Goal: Task Accomplishment & Management: Manage account settings

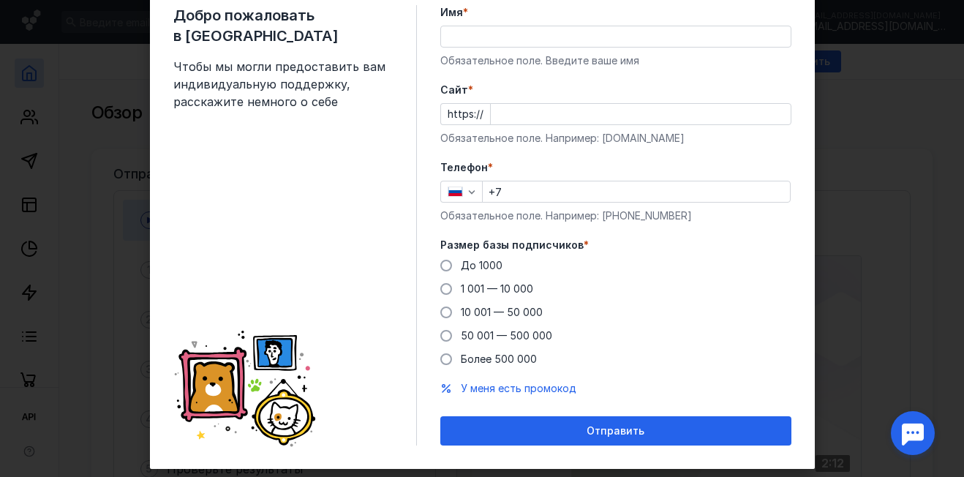
scroll to position [83, 0]
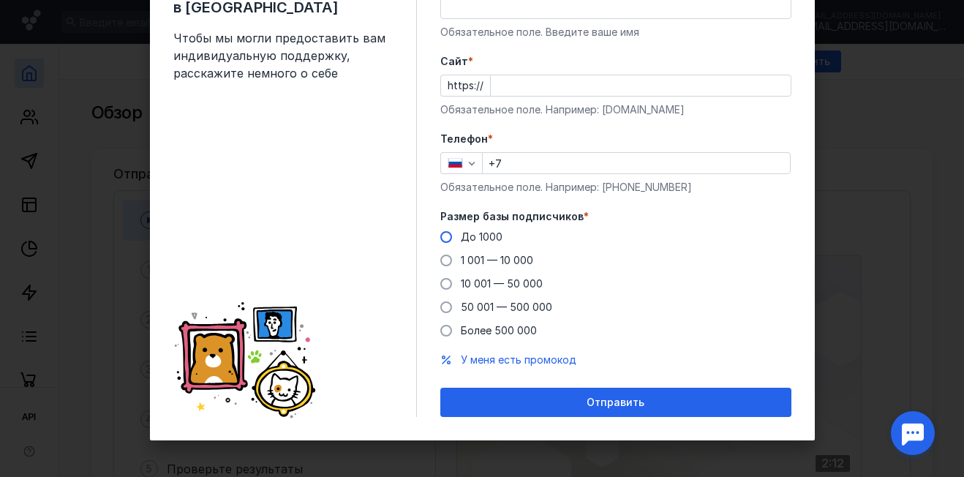
click at [465, 238] on span "До 1000" at bounding box center [482, 236] width 42 height 12
click at [0, 0] on input "До 1000" at bounding box center [0, 0] width 0 height 0
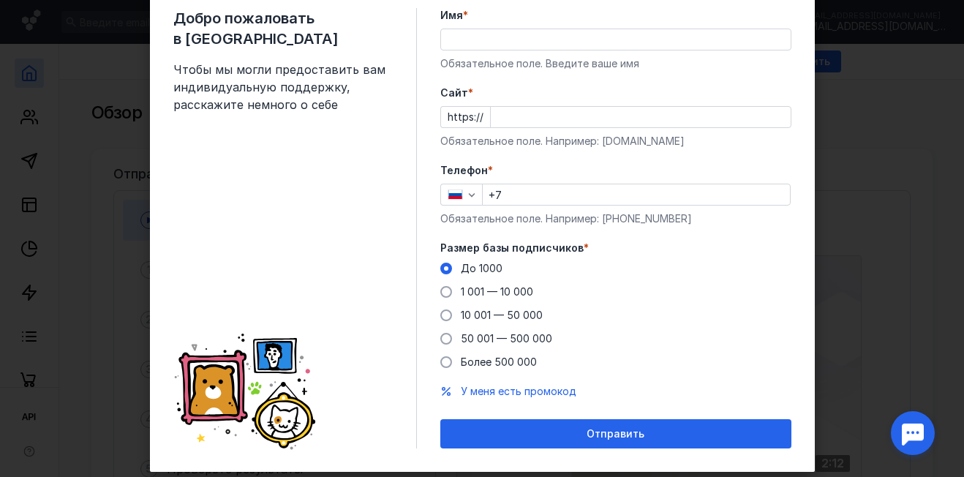
scroll to position [0, 0]
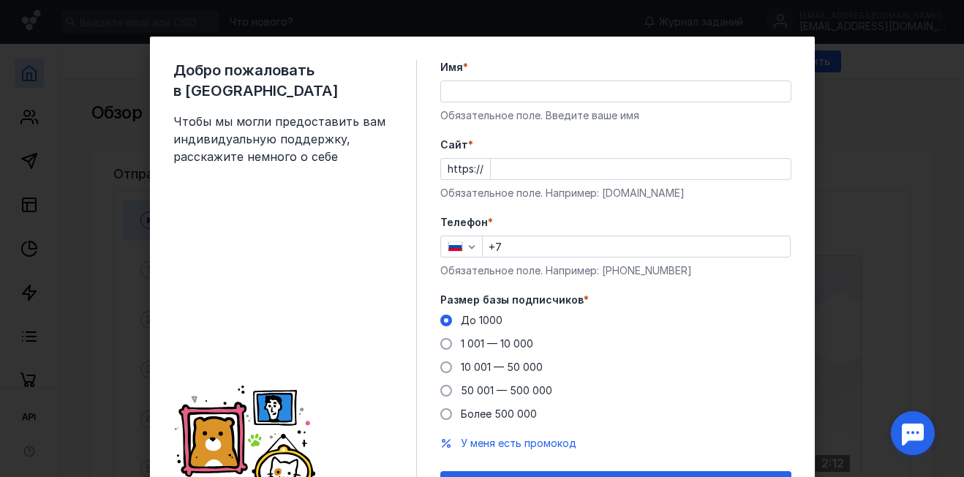
click at [538, 172] on input "Cайт *" at bounding box center [641, 169] width 300 height 20
click at [524, 246] on div "Телефон * +7 Обязательное поле. Например: [PHONE_NUMBER]" at bounding box center [615, 246] width 351 height 63
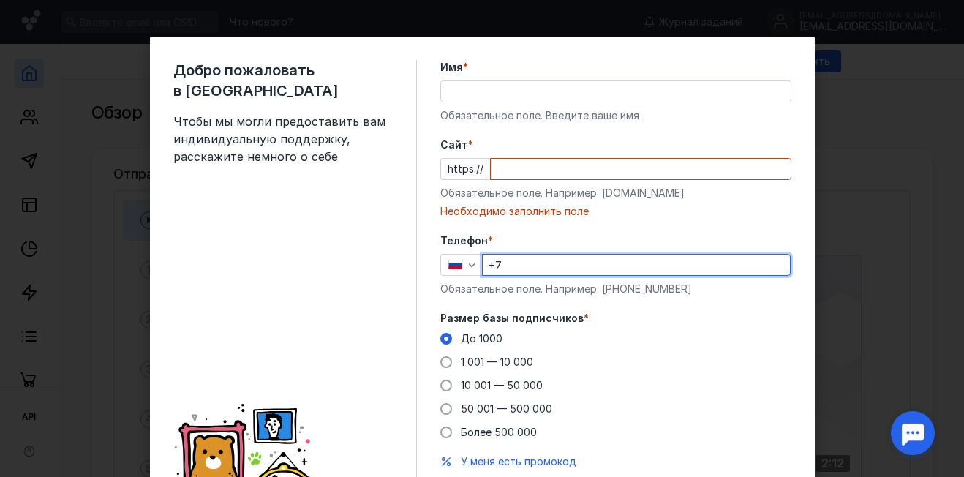
type input "[PHONE_NUMBER]"
type input "[PERSON_NAME]"
click at [549, 170] on input "Cайт *" at bounding box center [641, 169] width 300 height 20
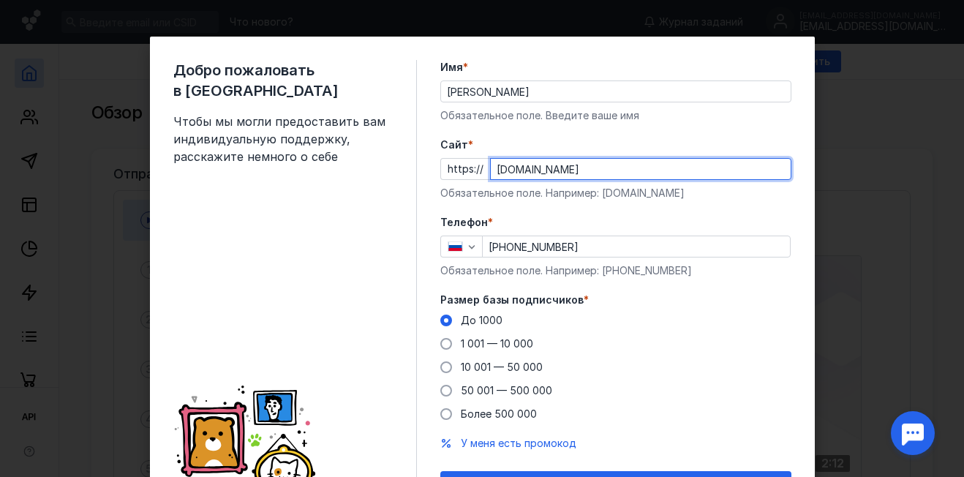
type input "[DOMAIN_NAME]"
click at [563, 212] on form "Имя * [PERSON_NAME] Обязательное поле. Введите ваше имя [PERSON_NAME] * https:/…" at bounding box center [615, 280] width 351 height 440
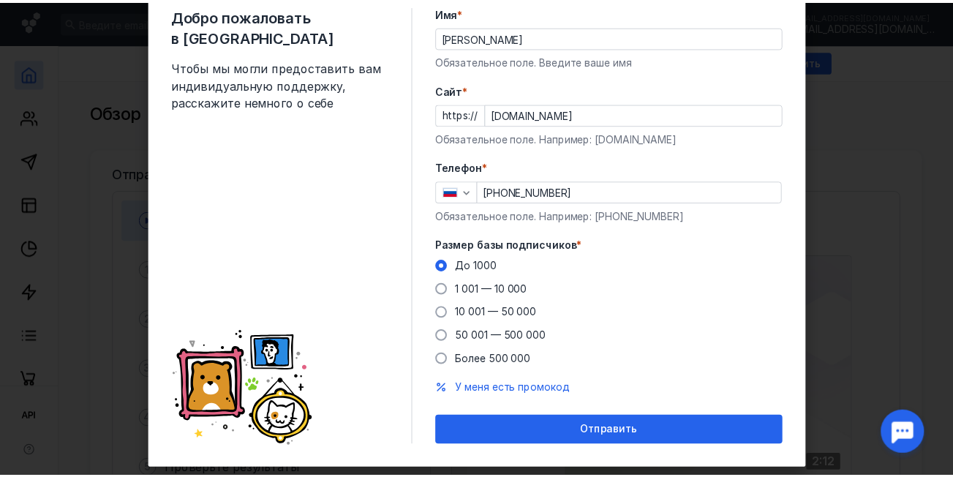
scroll to position [83, 0]
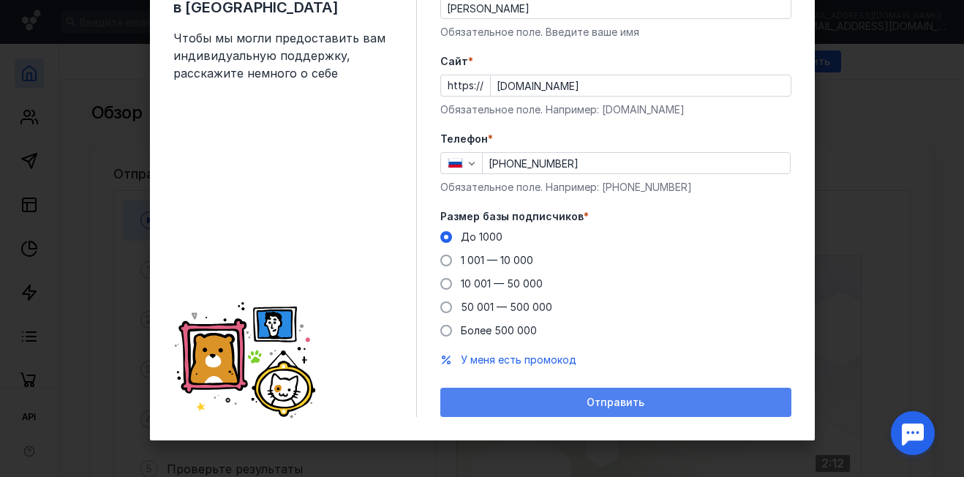
click at [594, 400] on span "Отправить" at bounding box center [616, 402] width 58 height 12
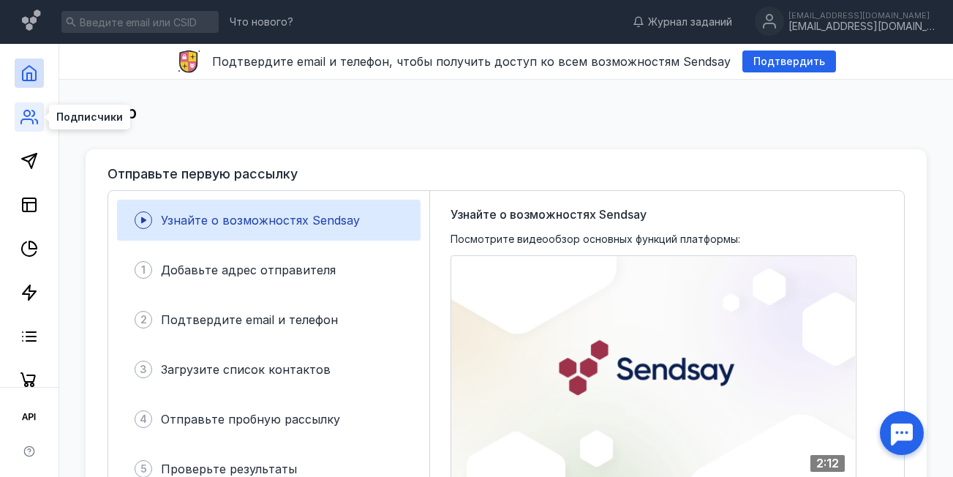
click at [21, 121] on icon at bounding box center [27, 121] width 12 height 4
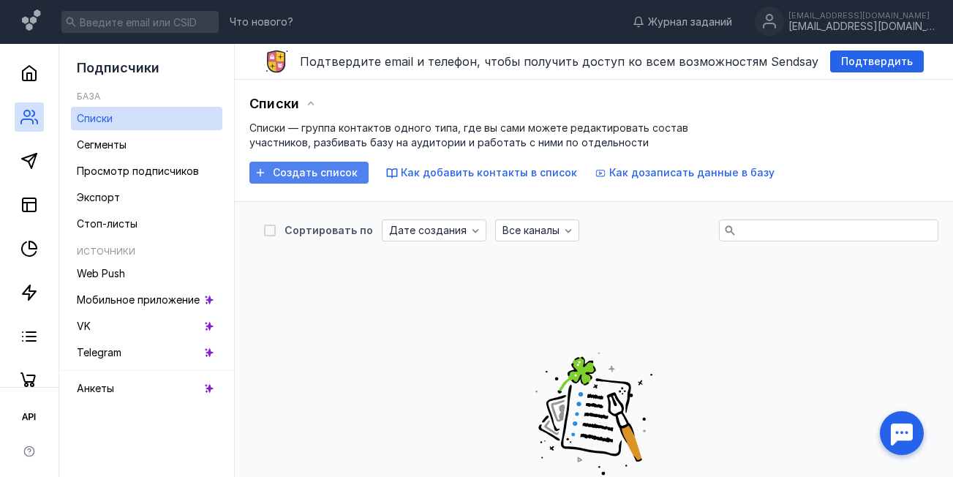
click at [324, 175] on span "Создать список" at bounding box center [315, 173] width 85 height 12
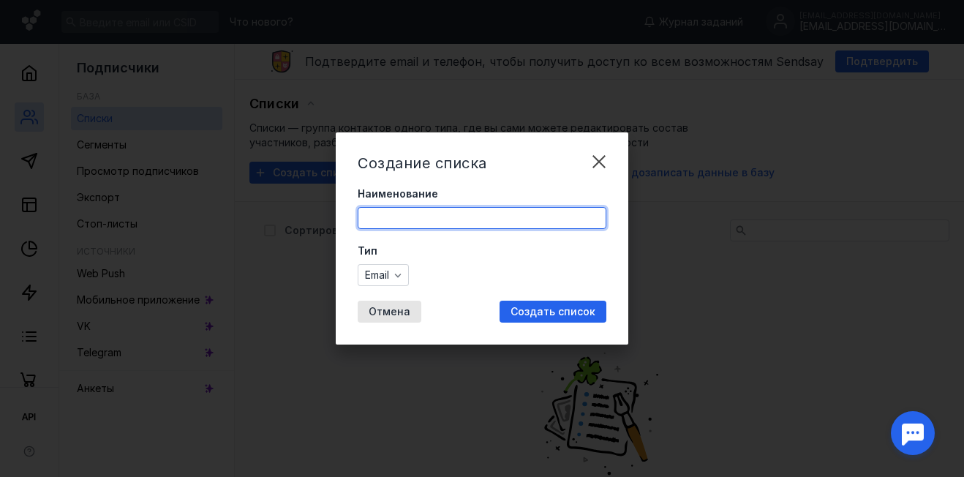
click at [415, 219] on input "Наименование" at bounding box center [481, 218] width 247 height 20
type input "Anya"
click at [392, 276] on div "button" at bounding box center [398, 275] width 15 height 15
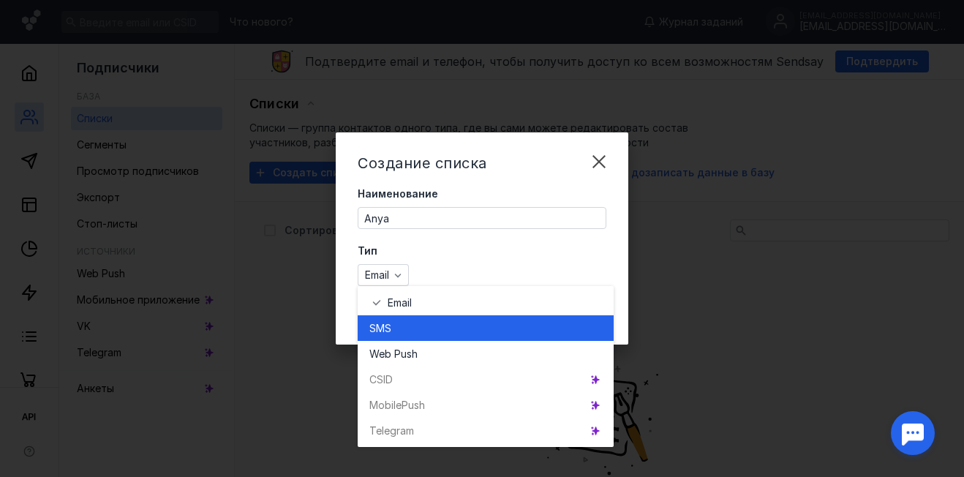
click at [413, 328] on div "SMS" at bounding box center [485, 328] width 233 height 15
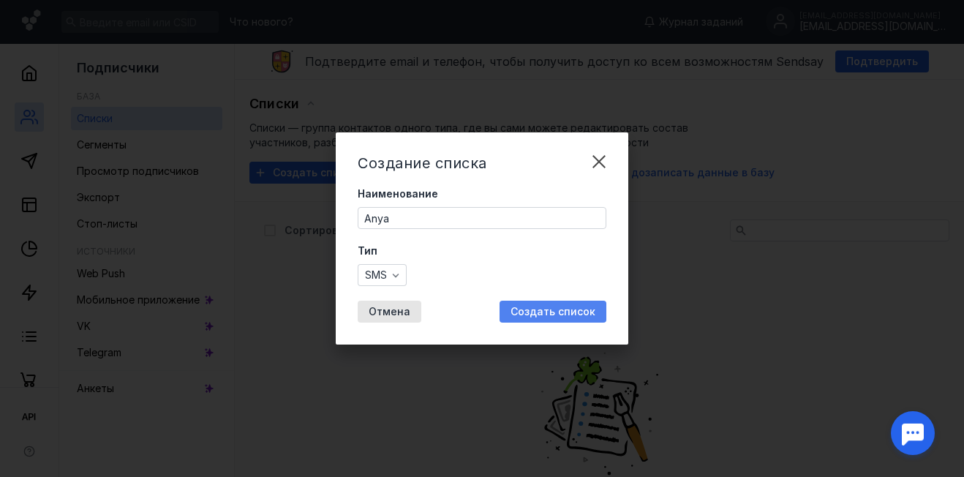
click at [548, 302] on div "Создать список" at bounding box center [553, 312] width 107 height 22
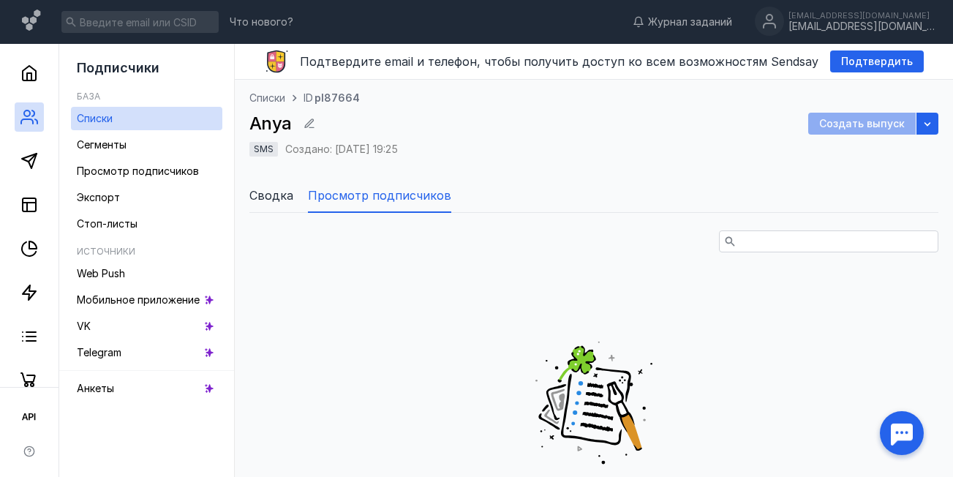
click at [293, 195] on span "Сводка" at bounding box center [271, 195] width 44 height 18
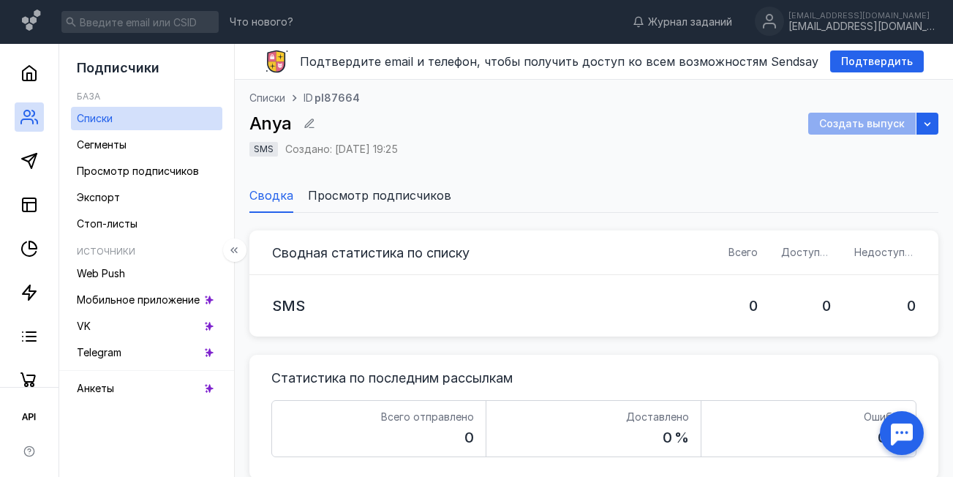
click at [31, 176] on div at bounding box center [29, 216] width 59 height 344
click at [32, 165] on polygon at bounding box center [29, 161] width 15 height 15
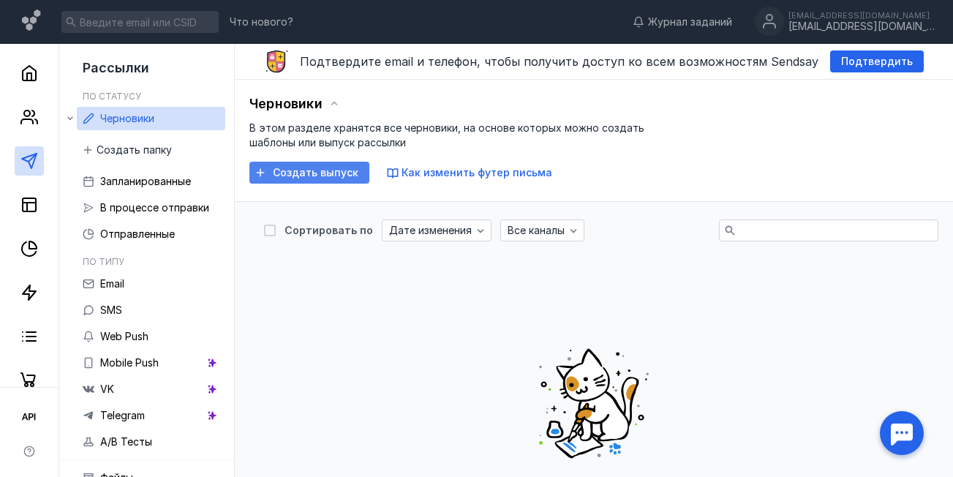
click at [353, 174] on span "Создать выпуск" at bounding box center [316, 173] width 86 height 12
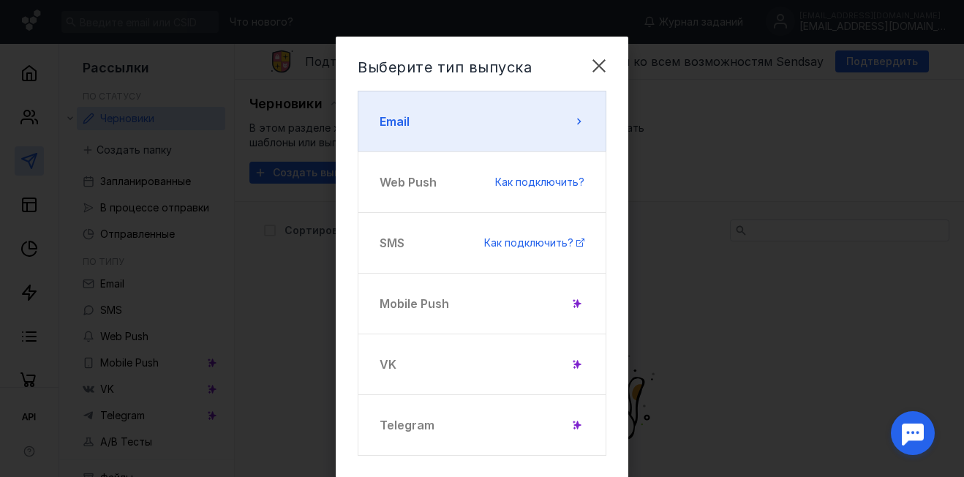
click at [545, 116] on button "Email" at bounding box center [482, 121] width 249 height 61
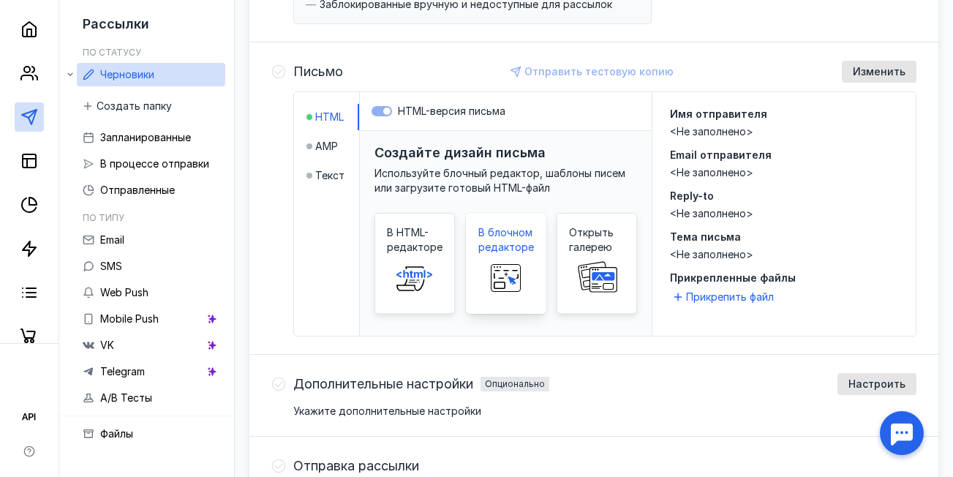
scroll to position [351, 0]
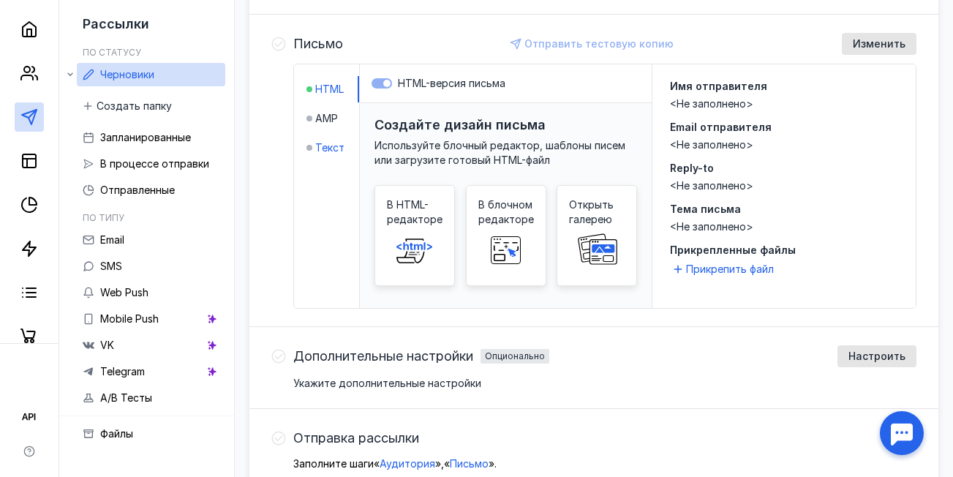
click at [344, 149] on span "Текст" at bounding box center [329, 147] width 29 height 15
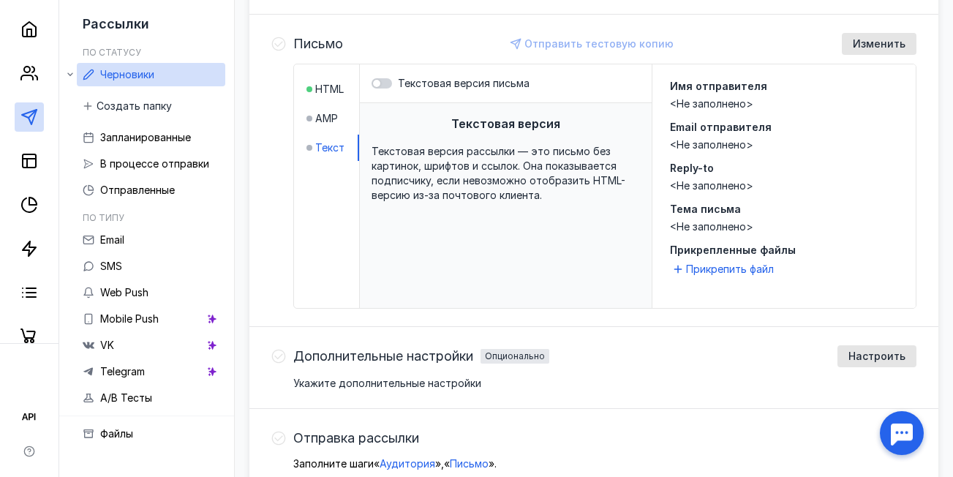
click at [328, 97] on li "HTML" at bounding box center [332, 89] width 53 height 26
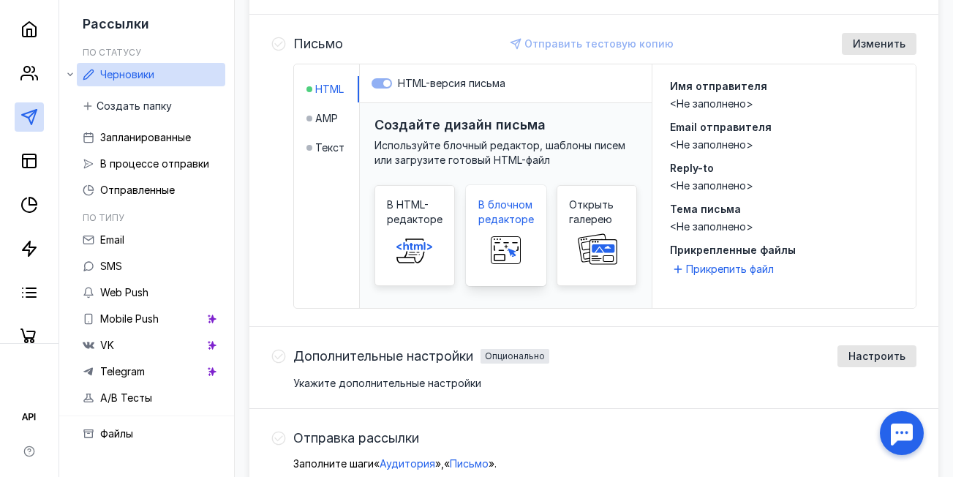
click at [507, 224] on span "В блочном редакторе" at bounding box center [506, 211] width 56 height 29
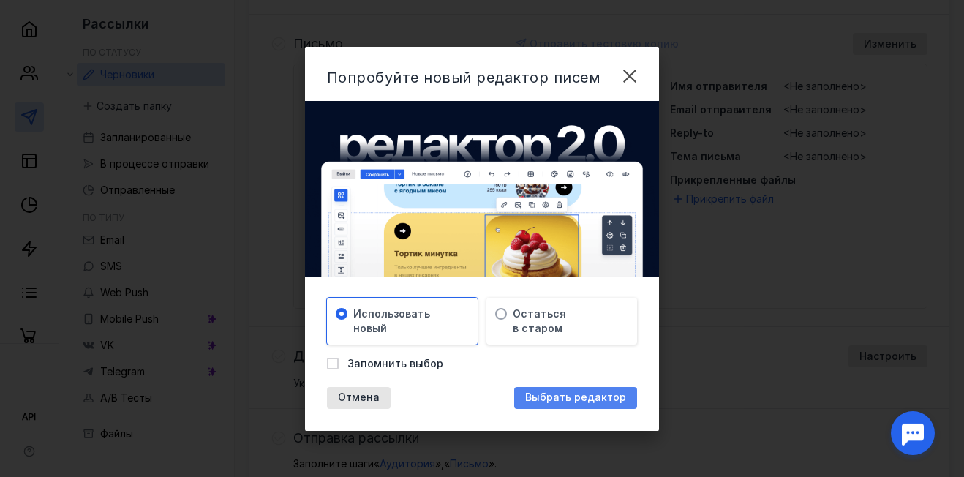
click at [558, 404] on div "Выбрать редактор" at bounding box center [575, 398] width 123 height 22
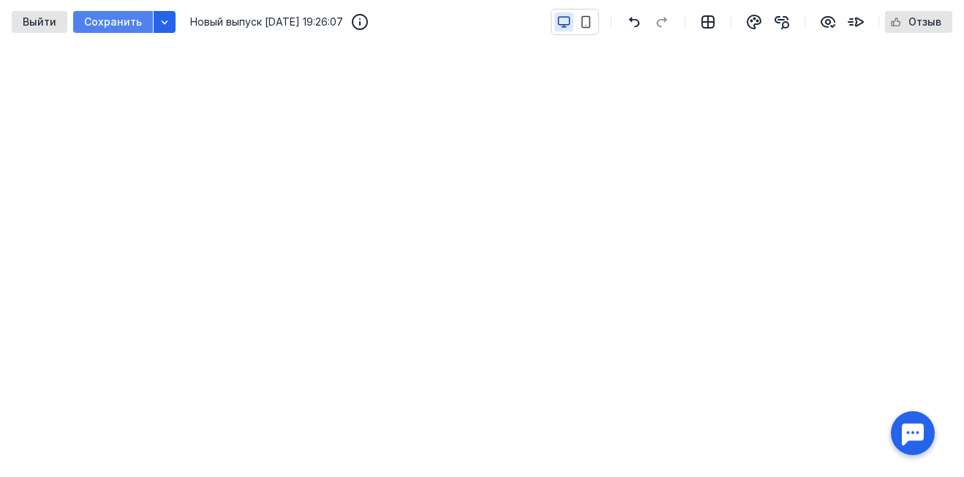
click at [116, 26] on span "Сохранить" at bounding box center [113, 22] width 58 height 12
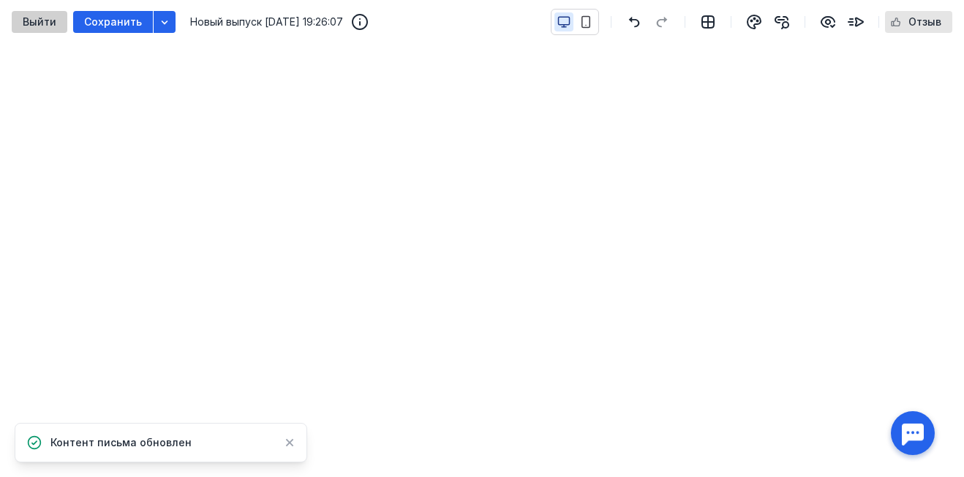
click at [31, 23] on span "Выйти" at bounding box center [40, 22] width 34 height 12
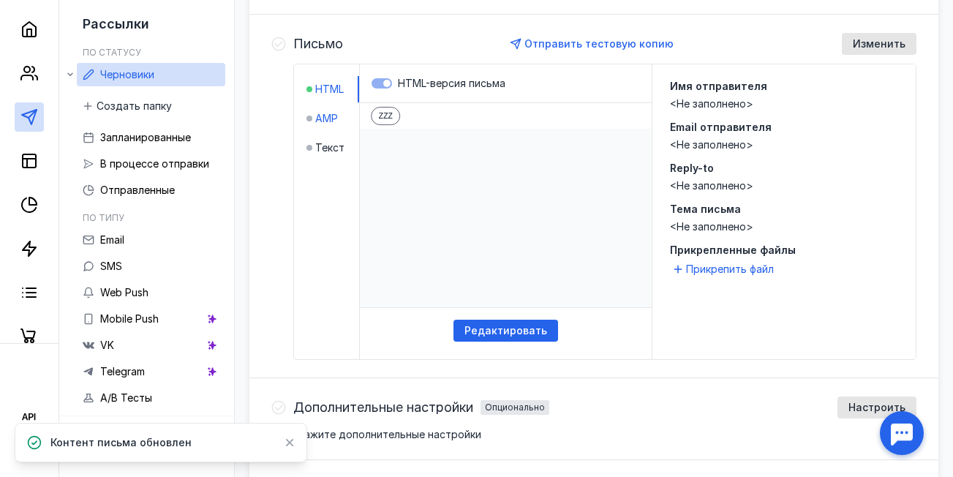
click at [329, 116] on span "AMP" at bounding box center [326, 118] width 23 height 15
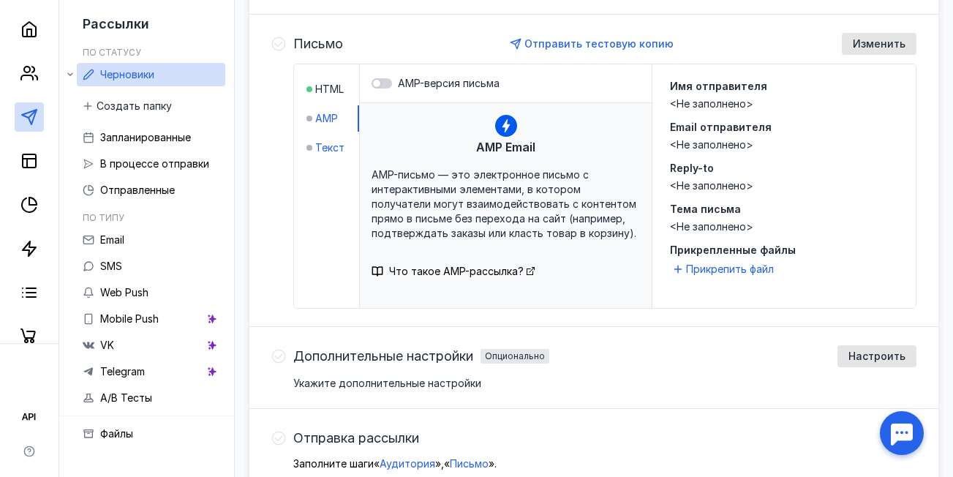
click at [334, 150] on span "Текст" at bounding box center [329, 147] width 29 height 15
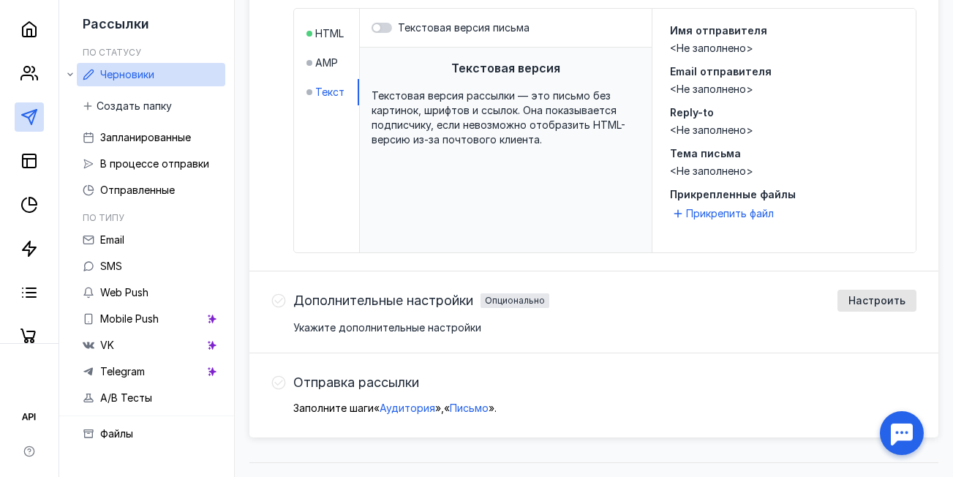
scroll to position [436, 0]
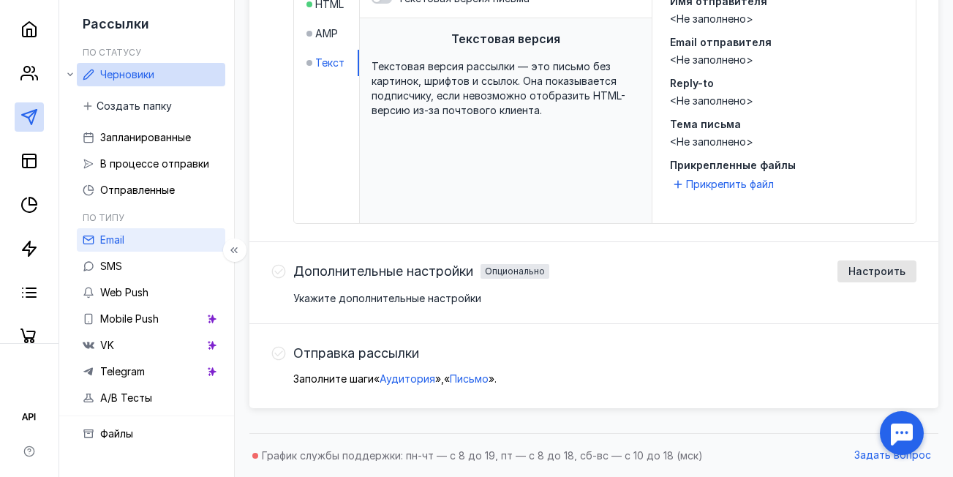
click at [142, 241] on link "Email" at bounding box center [151, 239] width 148 height 23
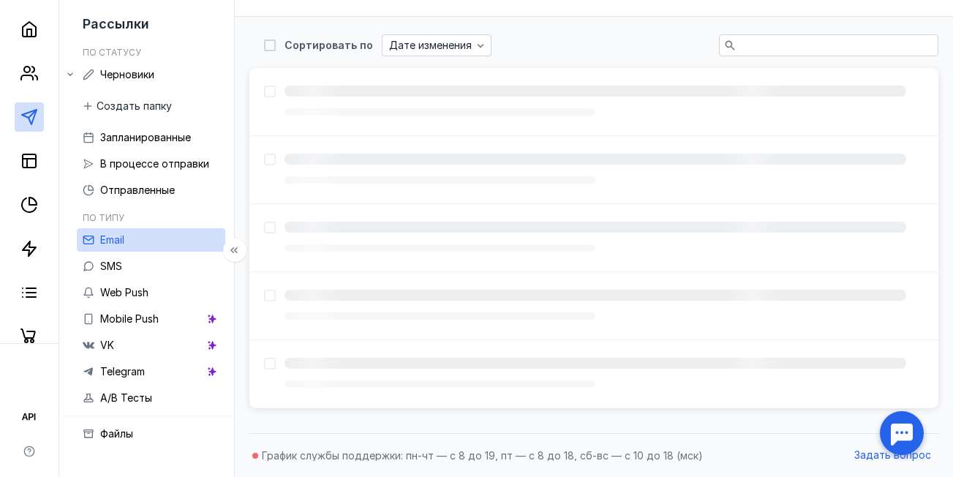
scroll to position [44, 0]
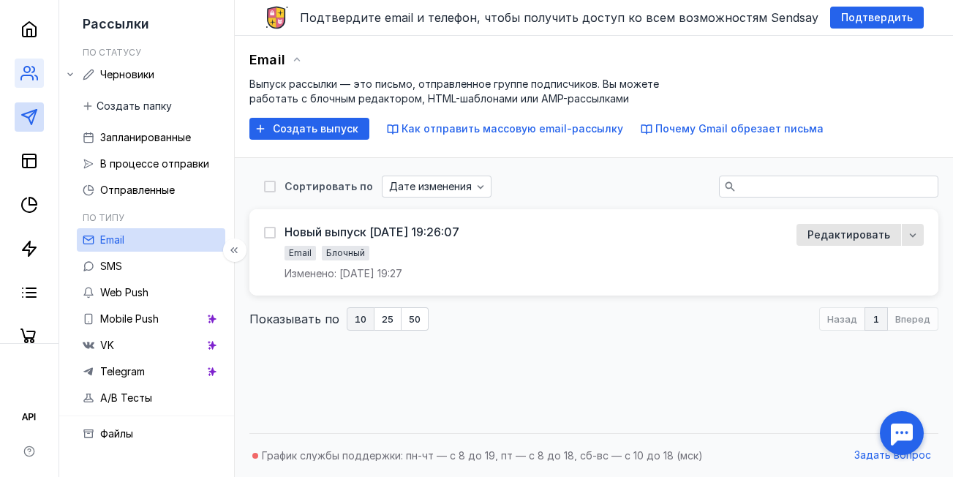
click at [19, 73] on link at bounding box center [29, 73] width 29 height 29
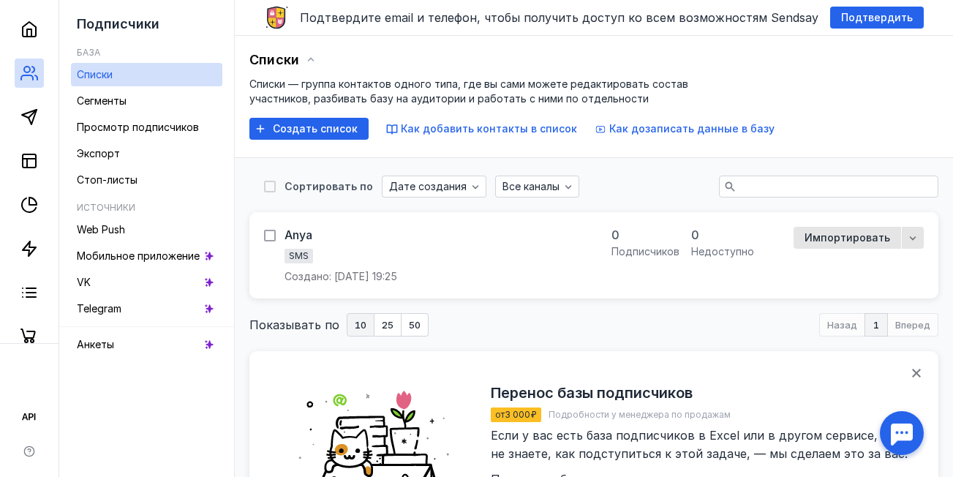
click at [275, 233] on div at bounding box center [270, 236] width 12 height 12
click at [274, 233] on input "checkbox" at bounding box center [269, 233] width 10 height 10
checkbox input "true"
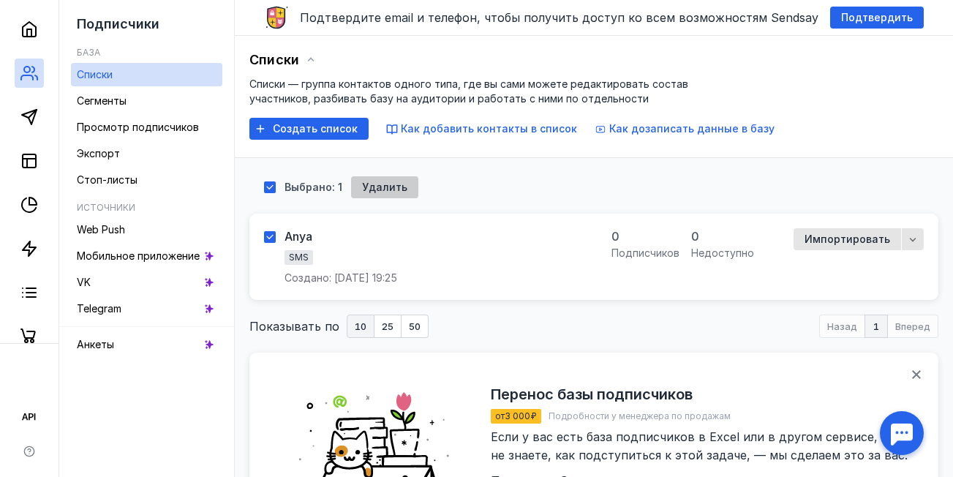
click at [402, 181] on span "Удалить" at bounding box center [384, 187] width 45 height 12
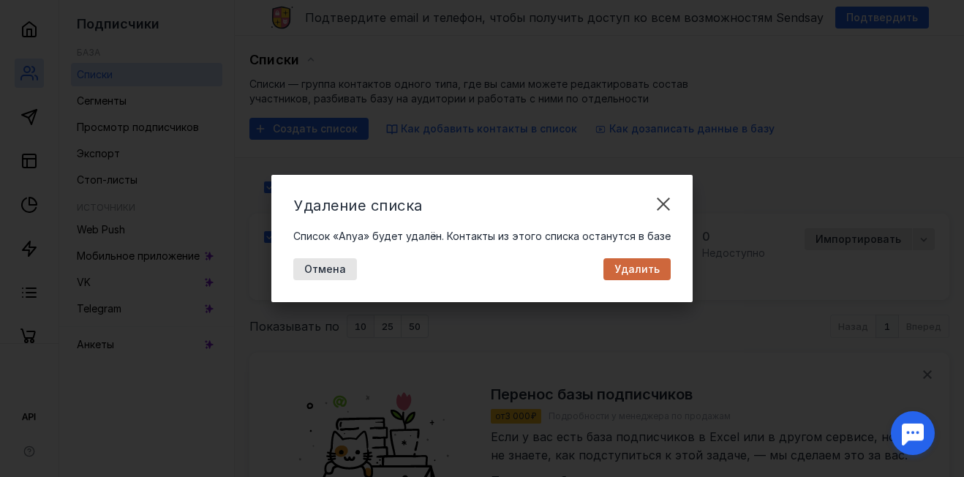
click at [638, 268] on span "Удалить" at bounding box center [636, 269] width 45 height 12
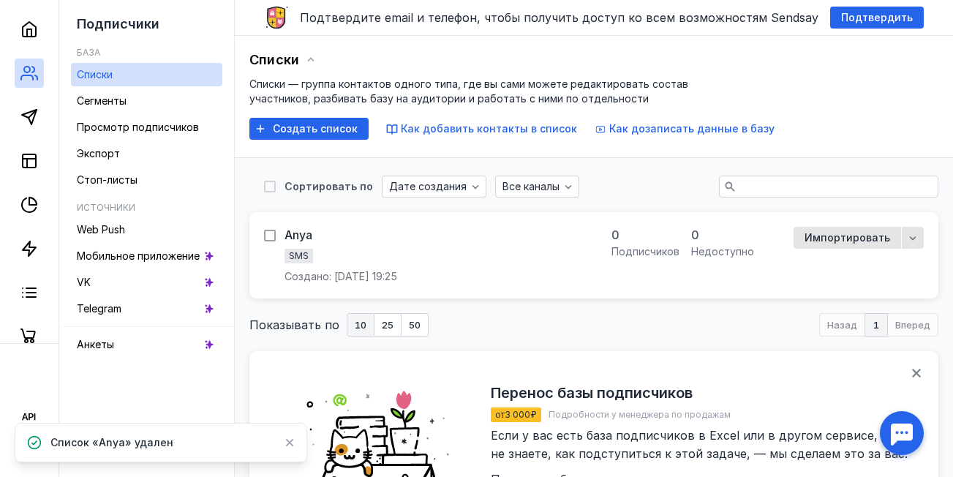
click at [275, 233] on icon at bounding box center [270, 235] width 10 height 10
click at [274, 233] on input "checkbox" at bounding box center [269, 233] width 10 height 10
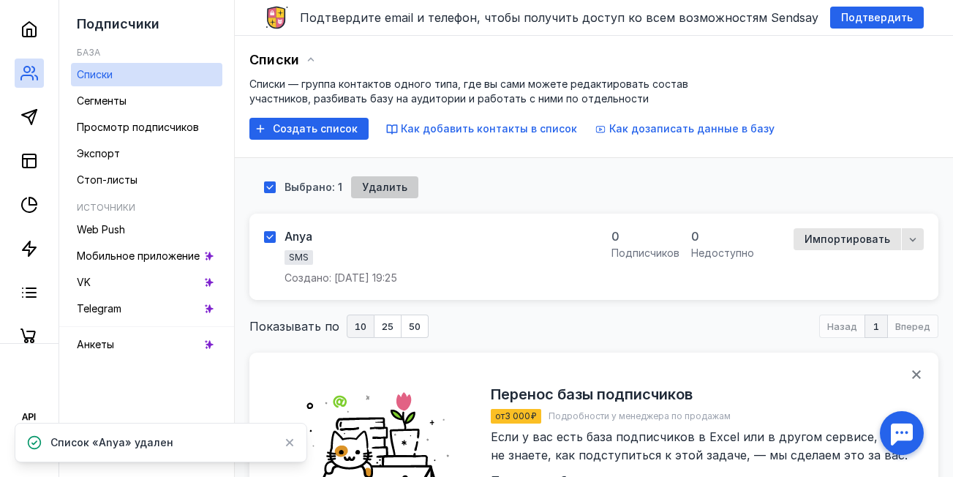
click at [378, 195] on div "Удалить" at bounding box center [384, 187] width 67 height 22
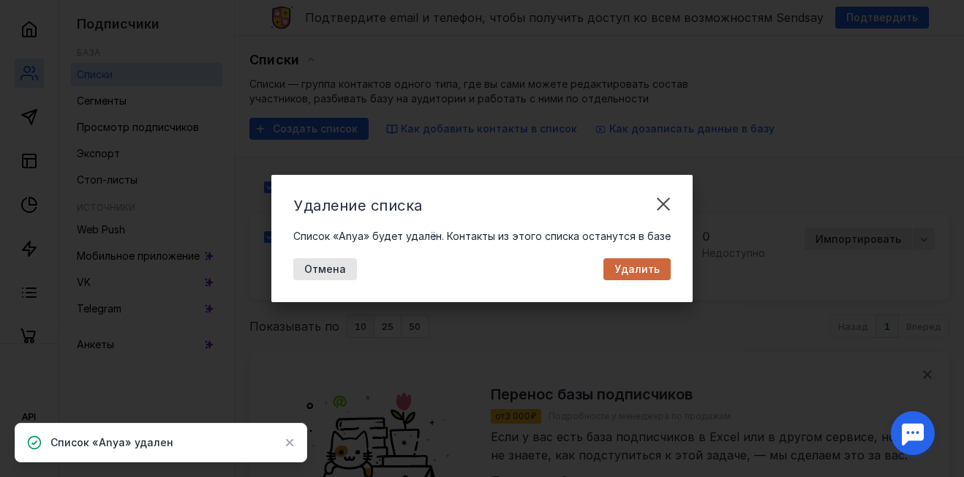
click at [619, 272] on span "Удалить" at bounding box center [636, 269] width 45 height 12
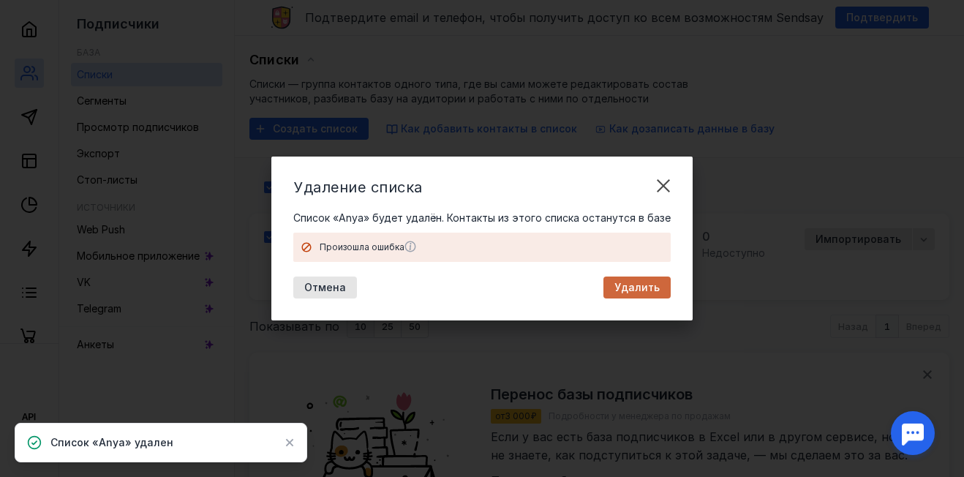
click at [627, 286] on span "Удалить" at bounding box center [636, 288] width 45 height 12
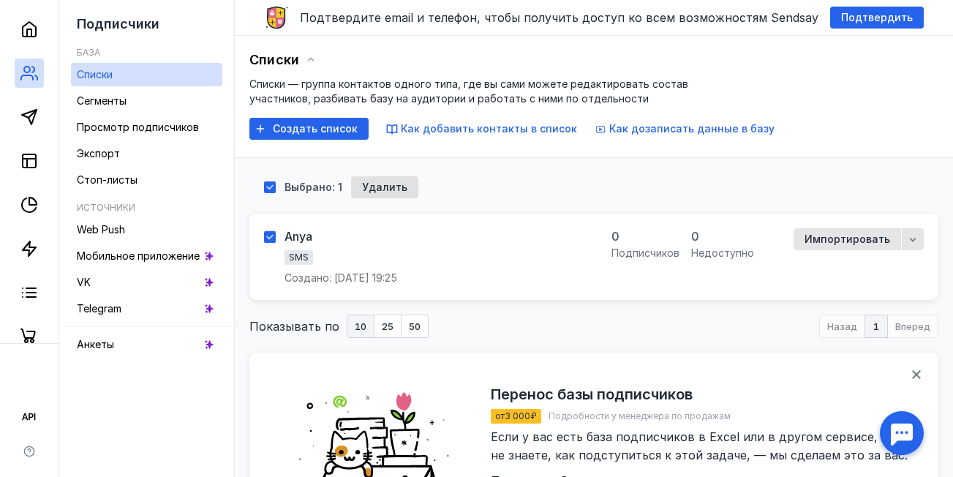
click at [276, 231] on div at bounding box center [270, 237] width 12 height 12
click at [274, 231] on input "checkbox" at bounding box center [269, 235] width 10 height 10
checkbox input "false"
